Goal: Find specific page/section: Find specific page/section

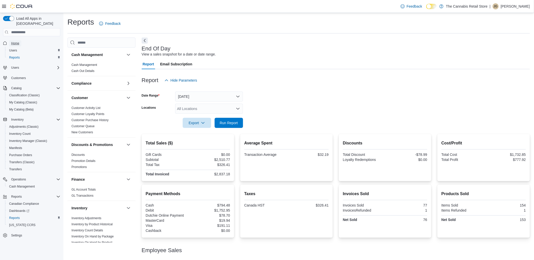
click at [15, 41] on span "Home" at bounding box center [15, 43] width 8 height 4
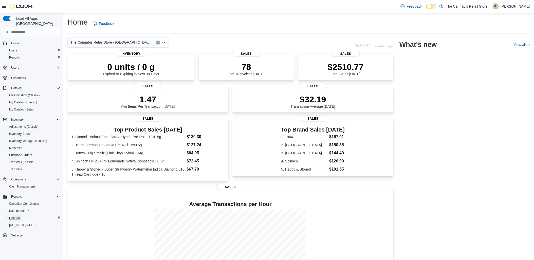
click at [16, 216] on span "Reports" at bounding box center [14, 218] width 11 height 4
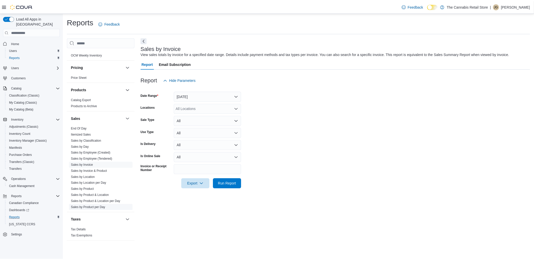
scroll to position [286, 0]
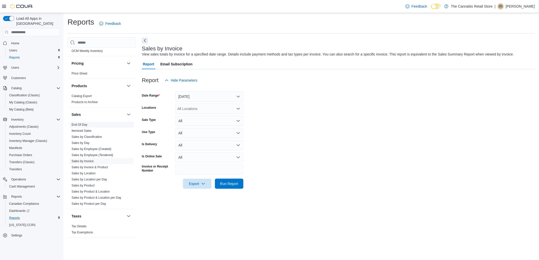
click at [83, 125] on link "End Of Day" at bounding box center [80, 125] width 16 height 4
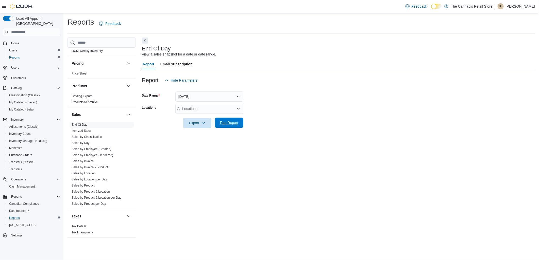
click at [237, 124] on span "Run Report" at bounding box center [229, 122] width 18 height 5
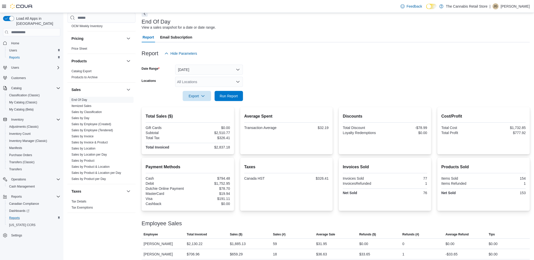
scroll to position [30, 0]
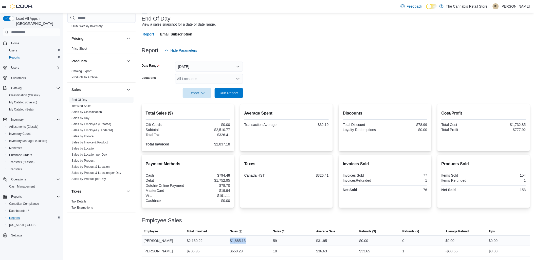
drag, startPoint x: 226, startPoint y: 241, endPoint x: 252, endPoint y: 240, distance: 26.1
click at [252, 240] on tr "Employee [PERSON_NAME] Total Invoiced $2,130.22 Sales ($) $1,885.13 Sales (#) 5…" at bounding box center [336, 241] width 388 height 10
click at [317, 81] on form "Date Range [DATE] Locations All Locations Export Run Report" at bounding box center [336, 77] width 388 height 43
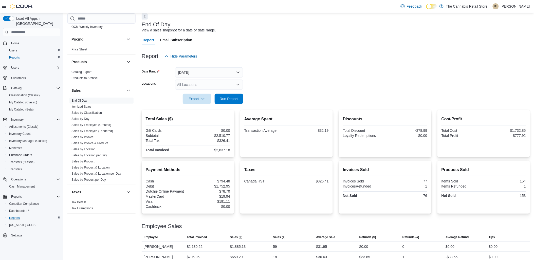
scroll to position [0, 0]
